Goal: Information Seeking & Learning: Learn about a topic

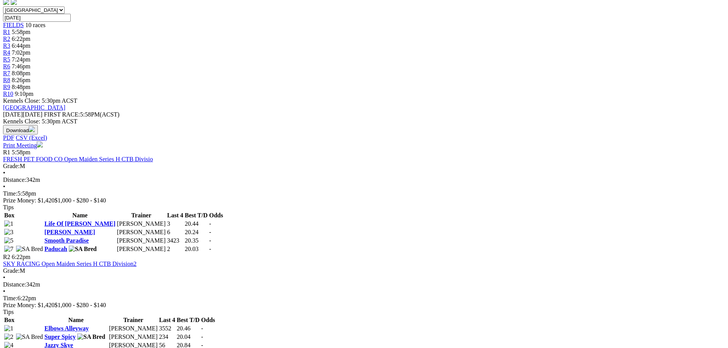
scroll to position [309, 0]
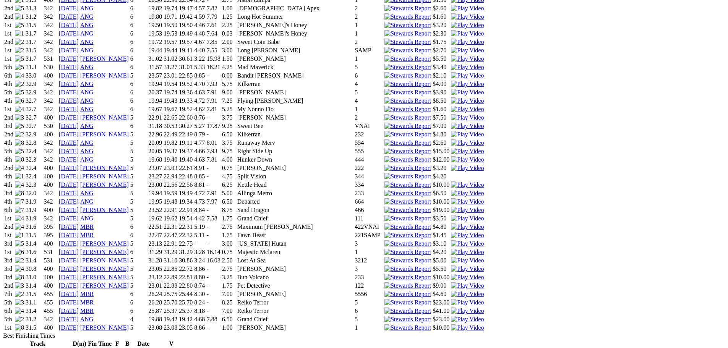
scroll to position [803, 0]
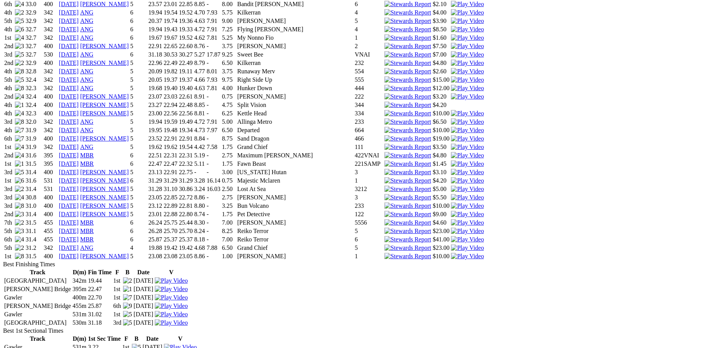
click at [476, 253] on img at bounding box center [467, 256] width 33 height 7
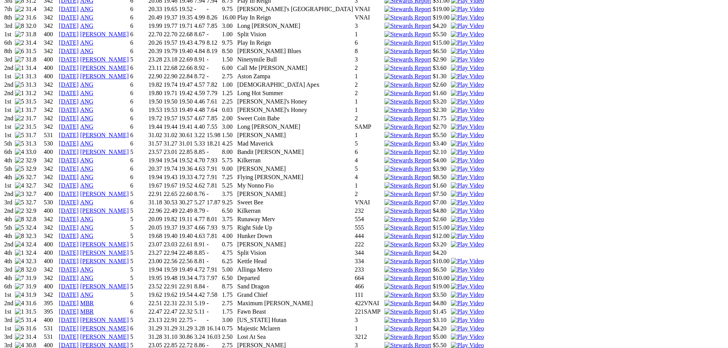
scroll to position [650, 0]
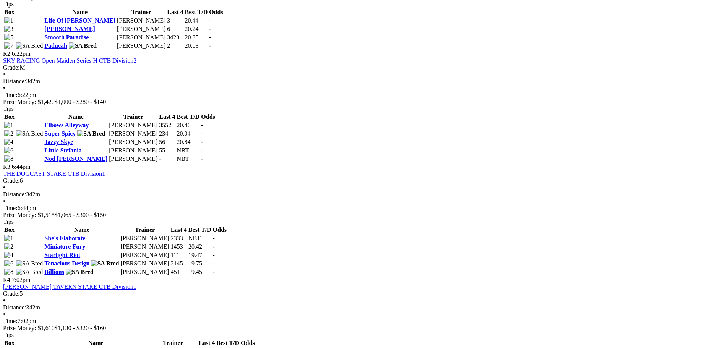
scroll to position [497, 0]
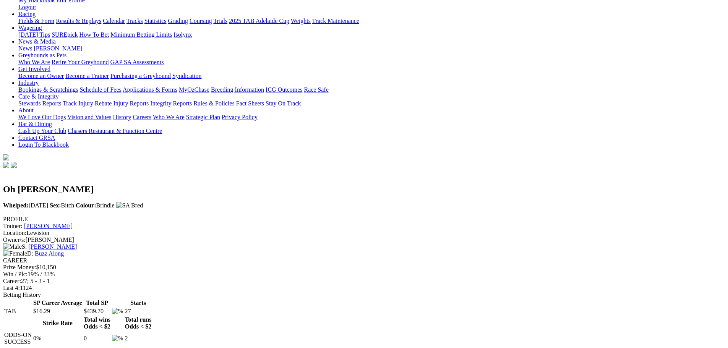
scroll to position [76, 0]
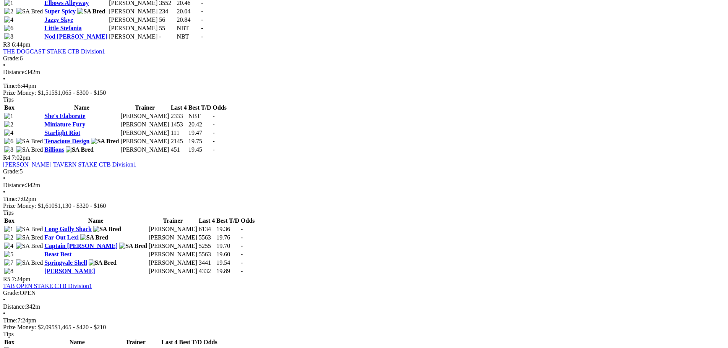
scroll to position [612, 0]
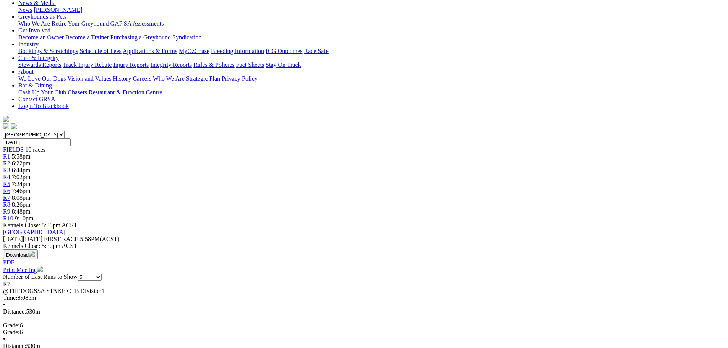
scroll to position [153, 0]
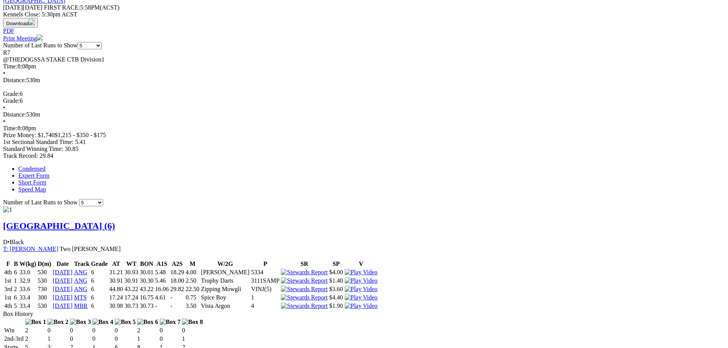
scroll to position [382, 0]
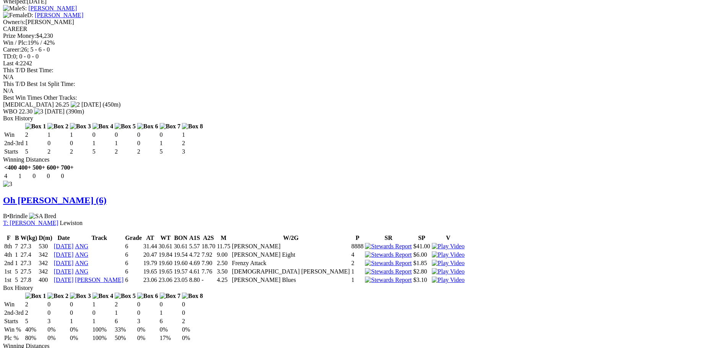
scroll to position [1224, 0]
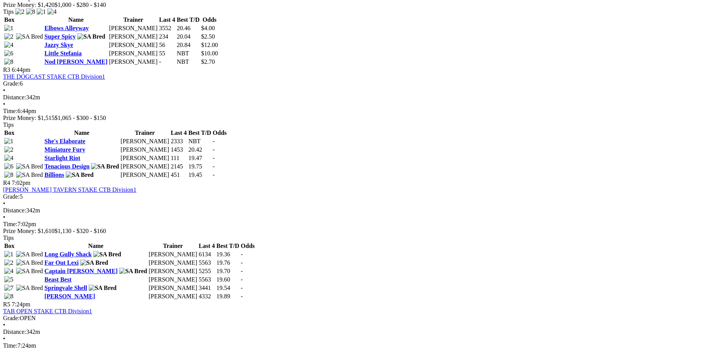
scroll to position [612, 0]
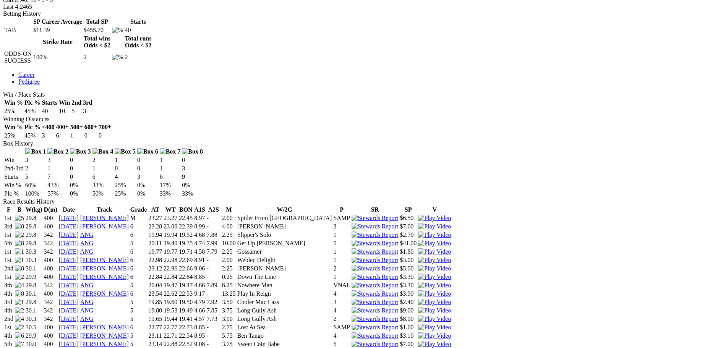
scroll to position [497, 0]
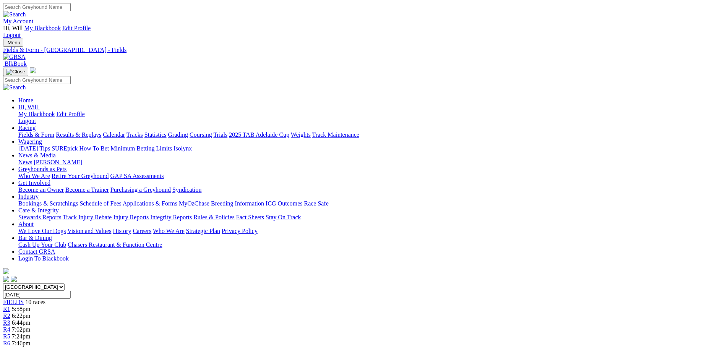
click at [34, 18] on link "My Account" at bounding box center [18, 21] width 31 height 7
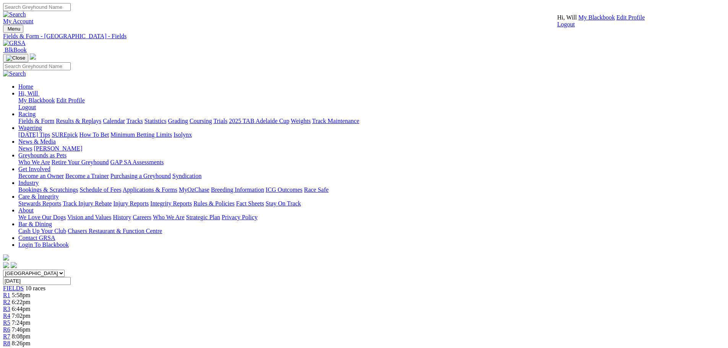
click at [596, 21] on link "My Blackbook" at bounding box center [597, 17] width 37 height 7
